Goal: Transaction & Acquisition: Purchase product/service

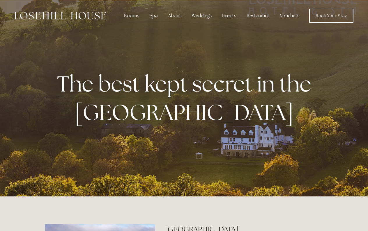
click at [287, 15] on link "Vouchers" at bounding box center [289, 16] width 29 height 12
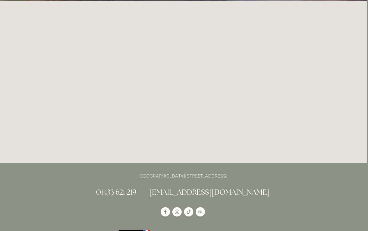
scroll to position [122, 1]
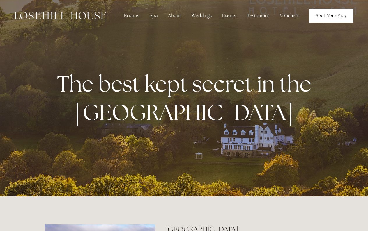
click at [317, 13] on link "Book Your Stay" at bounding box center [331, 16] width 44 height 14
click at [292, 17] on link "Vouchers" at bounding box center [289, 16] width 29 height 12
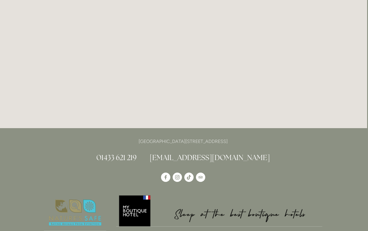
scroll to position [122, 1]
